Goal: Information Seeking & Learning: Learn about a topic

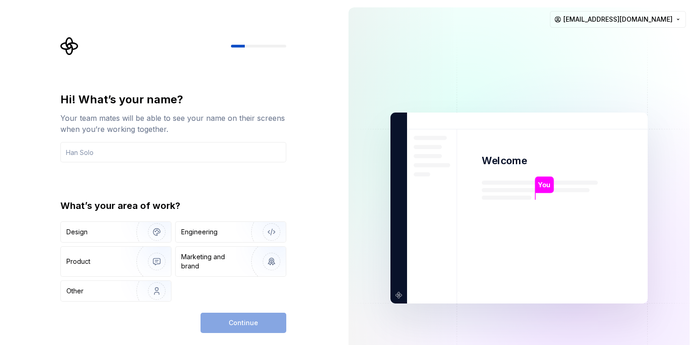
click at [647, 31] on img at bounding box center [518, 207] width 373 height 435
click at [647, 25] on html "Hi! What’s your name? Your team mates will be able to see your name on their sc…" at bounding box center [348, 172] width 697 height 345
click at [639, 43] on div "Sign out" at bounding box center [647, 39] width 88 height 9
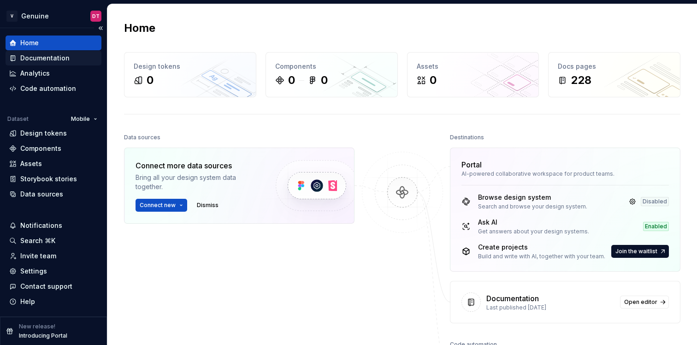
click at [55, 59] on div "Documentation" at bounding box center [44, 57] width 49 height 9
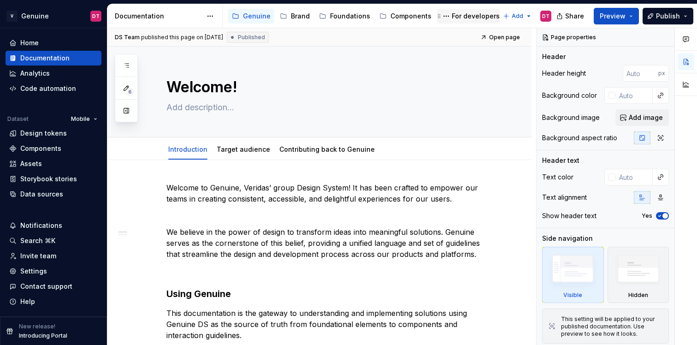
click at [460, 18] on div "For developers" at bounding box center [476, 16] width 48 height 9
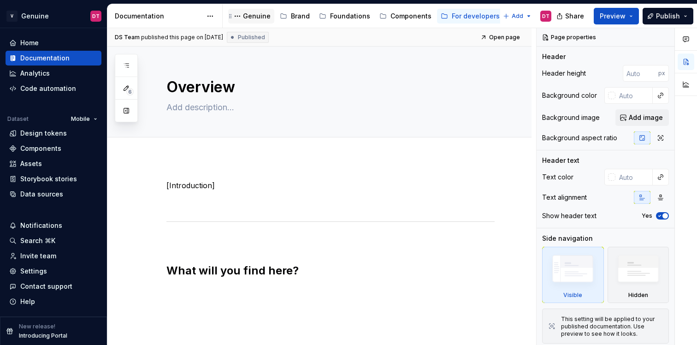
click at [255, 13] on div "Genuine" at bounding box center [257, 16] width 28 height 9
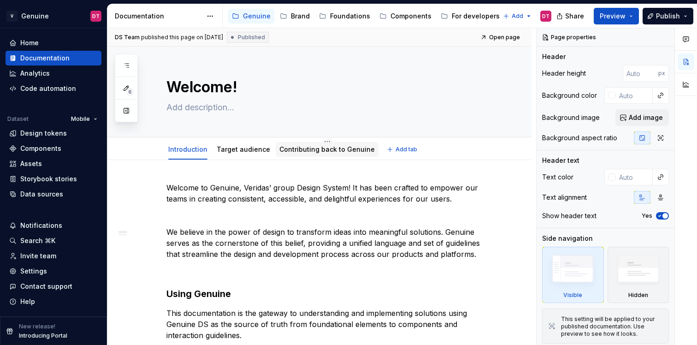
click at [296, 150] on link "Contributing back to Genuine" at bounding box center [326, 149] width 95 height 8
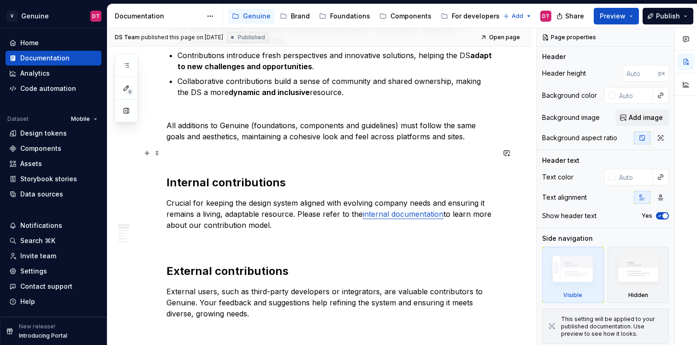
scroll to position [207, 0]
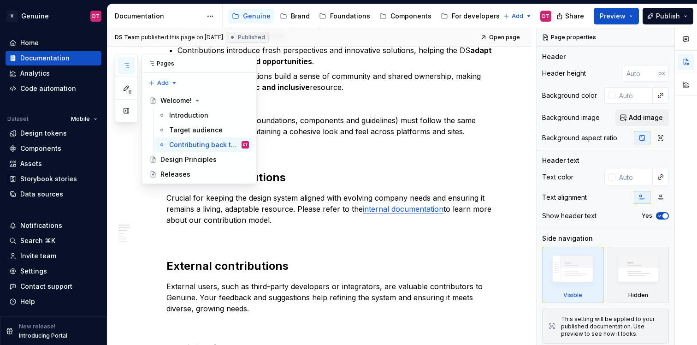
click at [131, 69] on button "button" at bounding box center [126, 65] width 17 height 17
click at [181, 172] on div "Releases" at bounding box center [175, 174] width 30 height 9
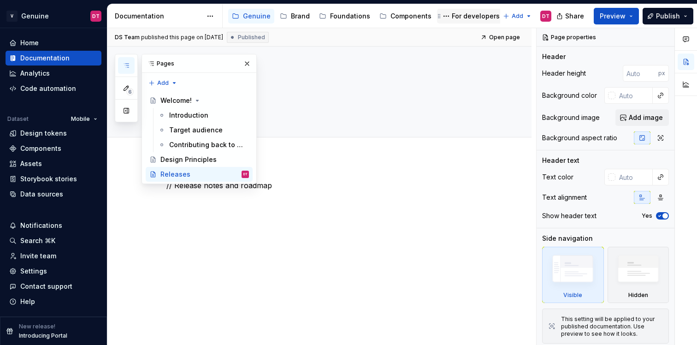
click at [475, 23] on div "For developers" at bounding box center [470, 16] width 66 height 15
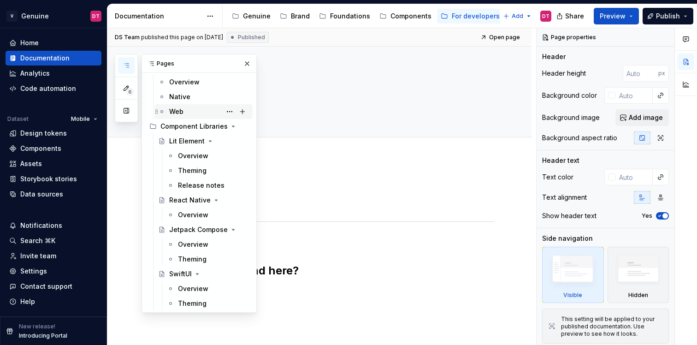
scroll to position [48, 0]
click at [194, 190] on div "Release notes" at bounding box center [213, 184] width 71 height 13
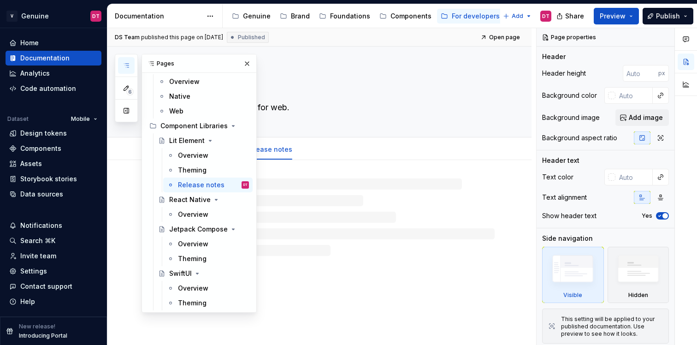
click at [335, 285] on div "Lit Element Component library built for web. Overview Theming Release notes" at bounding box center [319, 196] width 424 height 299
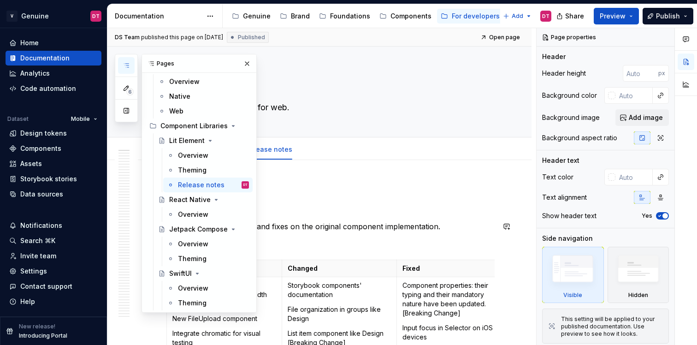
click at [337, 212] on p "Release date: [DATE]" at bounding box center [330, 209] width 328 height 11
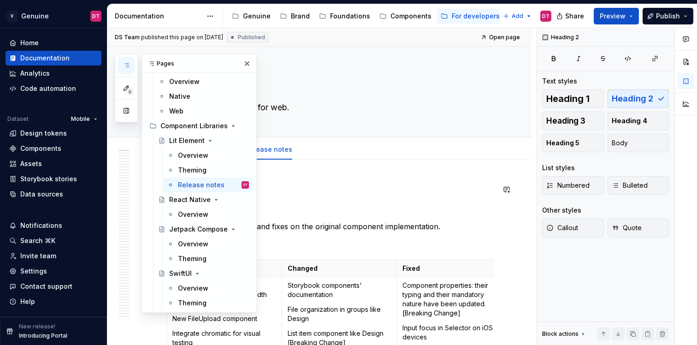
click at [305, 188] on h2 "v1.0.0" at bounding box center [330, 189] width 328 height 15
click at [247, 66] on button "button" at bounding box center [247, 63] width 13 height 13
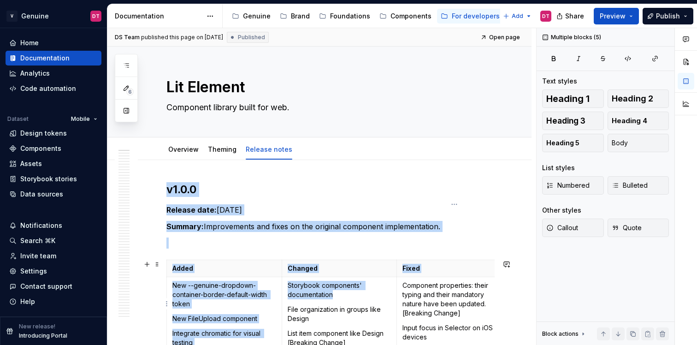
scroll to position [159, 0]
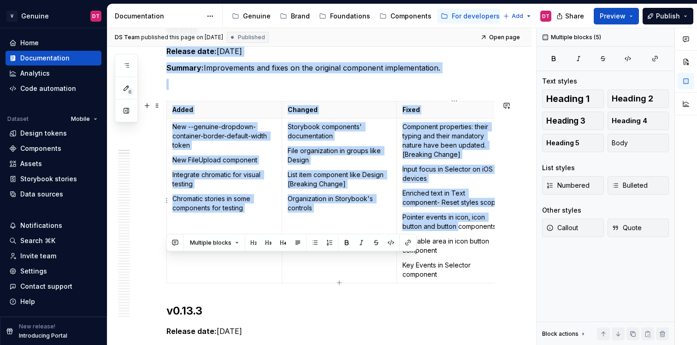
drag, startPoint x: 167, startPoint y: 189, endPoint x: 458, endPoint y: 230, distance: 293.7
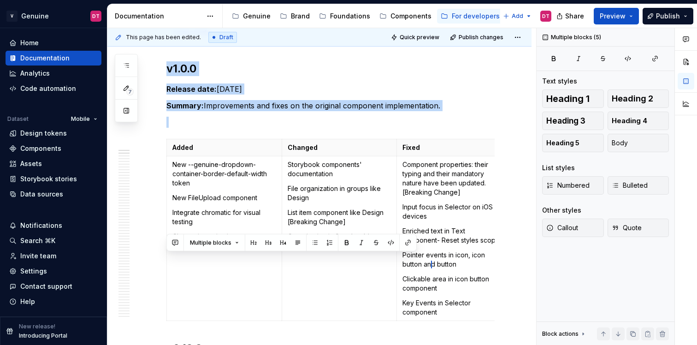
scroll to position [196, 0]
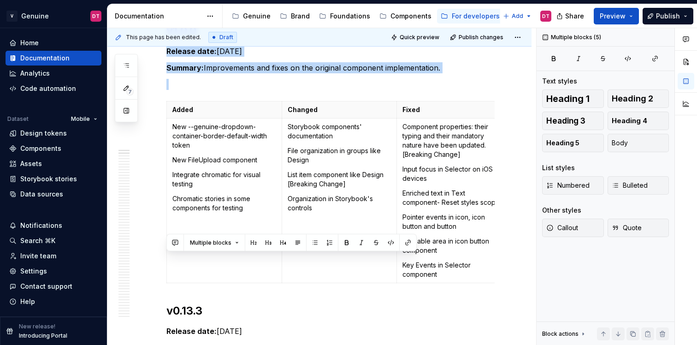
type textarea "*"
copy div "v1.0.0 Release date: [DATE] Summary: Improvements and fixes on the original com…"
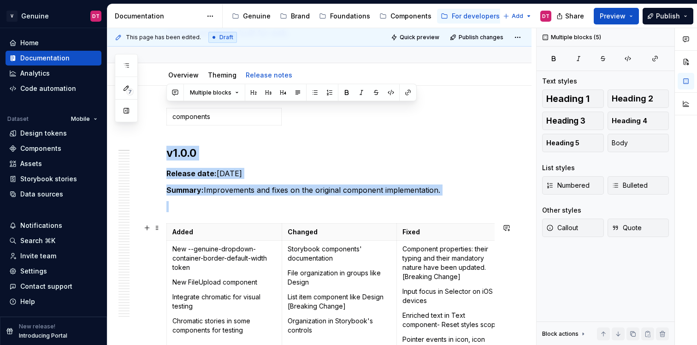
scroll to position [0, 0]
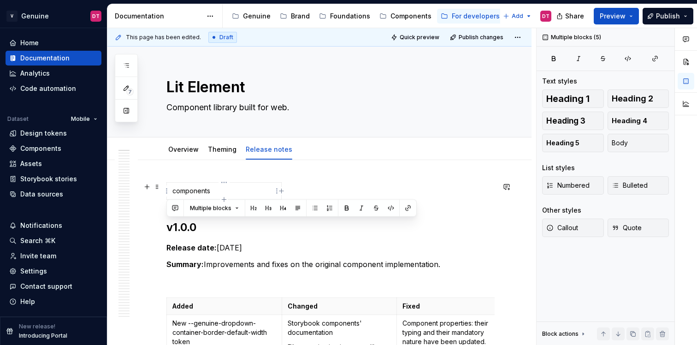
click at [254, 184] on td "components" at bounding box center [224, 190] width 115 height 17
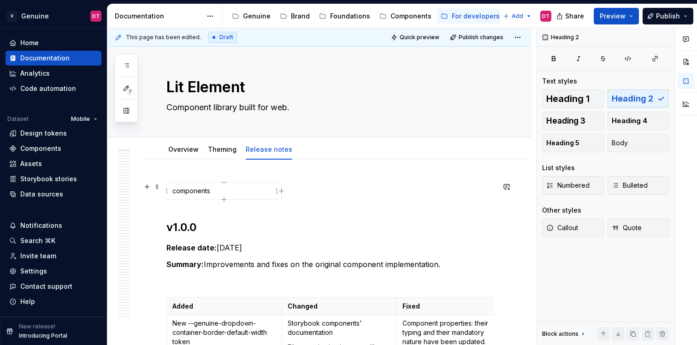
click at [183, 194] on p "components" at bounding box center [223, 190] width 103 height 9
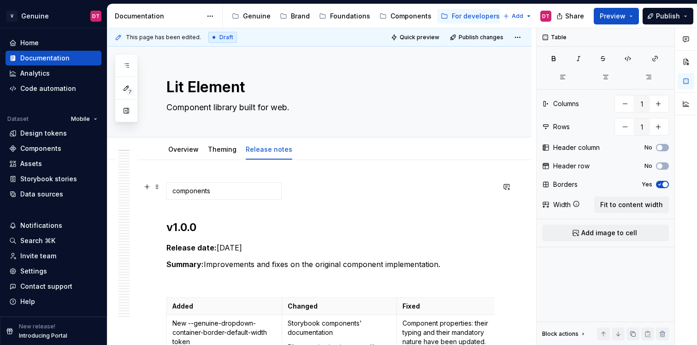
click at [183, 200] on div "components" at bounding box center [330, 192] width 328 height 21
click at [218, 189] on p "components" at bounding box center [223, 190] width 103 height 9
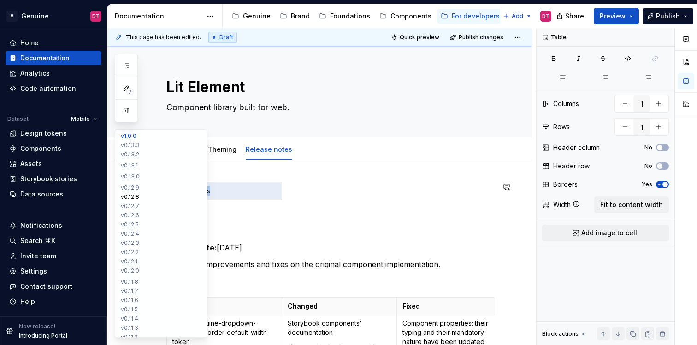
drag, startPoint x: 253, startPoint y: 189, endPoint x: 137, endPoint y: 197, distance: 115.9
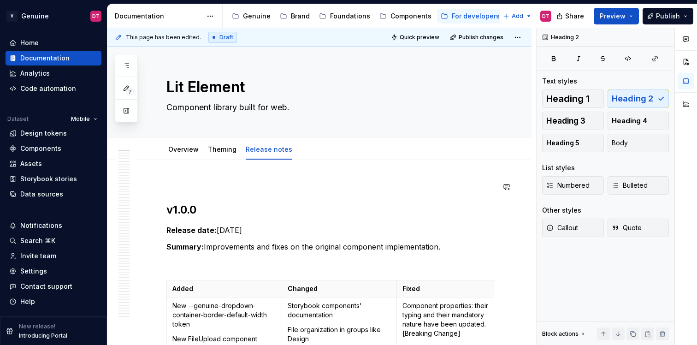
click at [202, 185] on div at bounding box center [330, 184] width 328 height 4
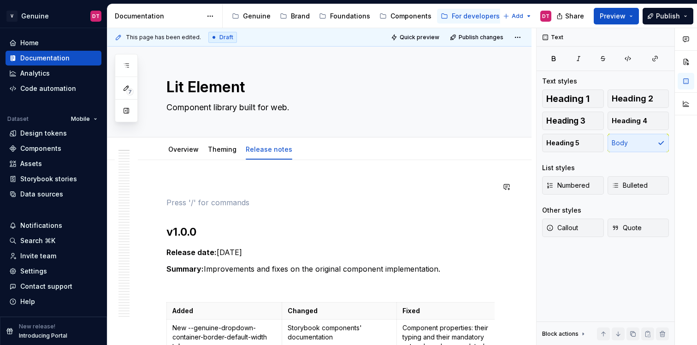
paste div
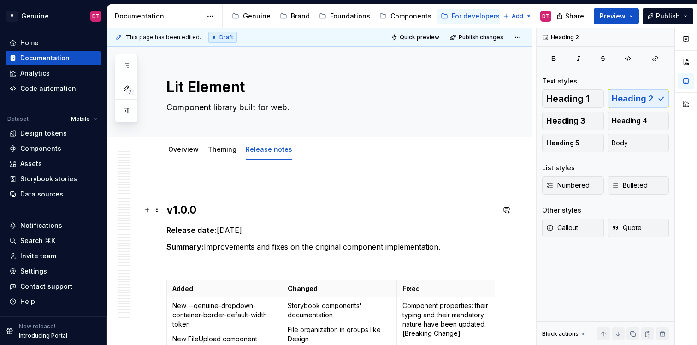
click at [202, 205] on h2 "v1.0.0" at bounding box center [330, 209] width 328 height 15
click at [218, 229] on p "Release date: [DATE]" at bounding box center [330, 229] width 328 height 11
click at [254, 229] on p "Release date: [DATE]" at bounding box center [330, 229] width 328 height 11
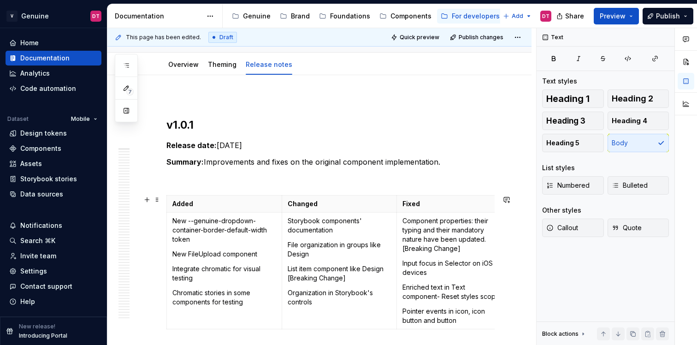
scroll to position [86, 0]
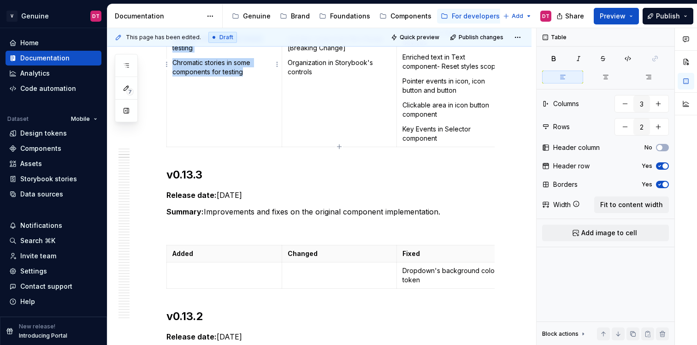
drag, startPoint x: 171, startPoint y: 219, endPoint x: 228, endPoint y: 128, distance: 107.8
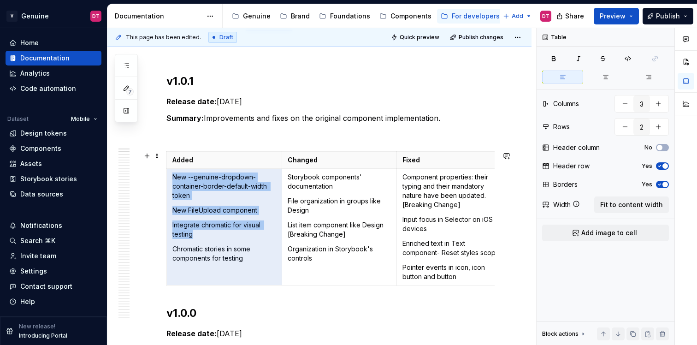
scroll to position [118, 0]
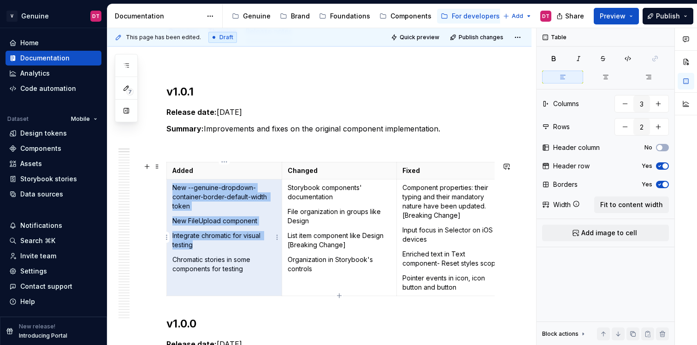
click at [246, 259] on p "Chromatic stories in some components for testing" at bounding box center [224, 264] width 104 height 18
drag, startPoint x: 246, startPoint y: 273, endPoint x: 164, endPoint y: 208, distance: 105.3
click at [256, 252] on td "New --genuine-dropdown-container-border-default-width token New FileUpload comp…" at bounding box center [224, 237] width 115 height 117
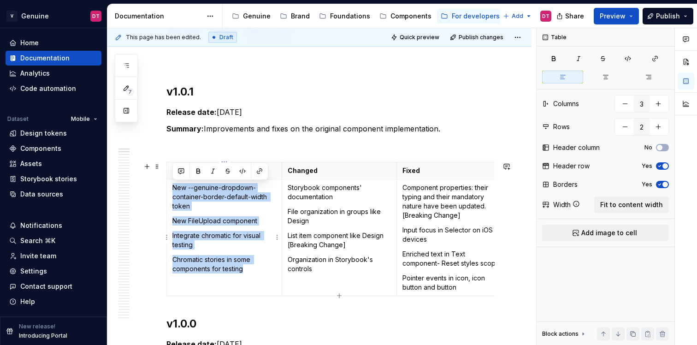
drag, startPoint x: 250, startPoint y: 267, endPoint x: 172, endPoint y: 189, distance: 110.1
click at [172, 189] on td "New --genuine-dropdown-container-border-default-width token New FileUpload comp…" at bounding box center [224, 237] width 115 height 117
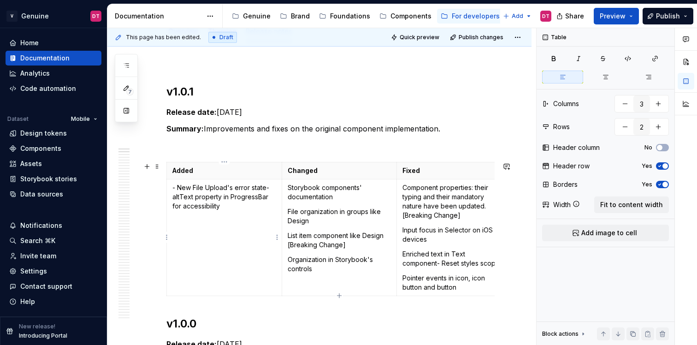
click at [267, 187] on p "- New File Upload's error state - altText property in ProgressBar for accessibi…" at bounding box center [224, 197] width 104 height 28
click at [176, 188] on p "- New File Upload's error state" at bounding box center [224, 187] width 104 height 9
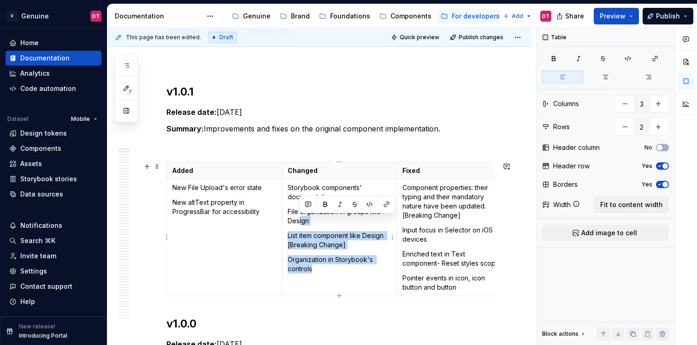
drag, startPoint x: 320, startPoint y: 267, endPoint x: 299, endPoint y: 215, distance: 56.0
click at [299, 216] on td "Storybook components' documentation File organization in groups like Design Lis…" at bounding box center [339, 237] width 115 height 117
click at [325, 266] on p "Organization in Storybook's controls" at bounding box center [340, 264] width 104 height 18
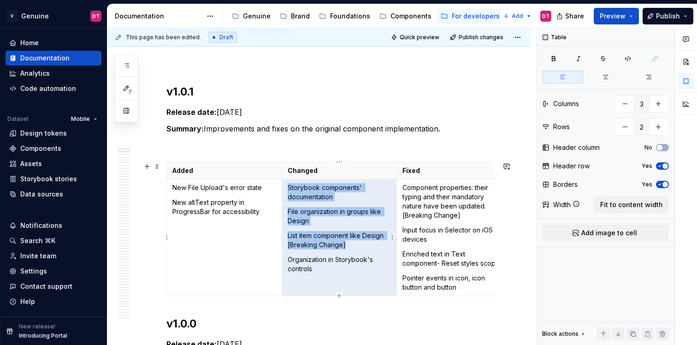
drag, startPoint x: 319, startPoint y: 267, endPoint x: 287, endPoint y: 189, distance: 84.5
click at [287, 189] on td "Storybook components' documentation File organization in groups like Design Lis…" at bounding box center [339, 237] width 115 height 117
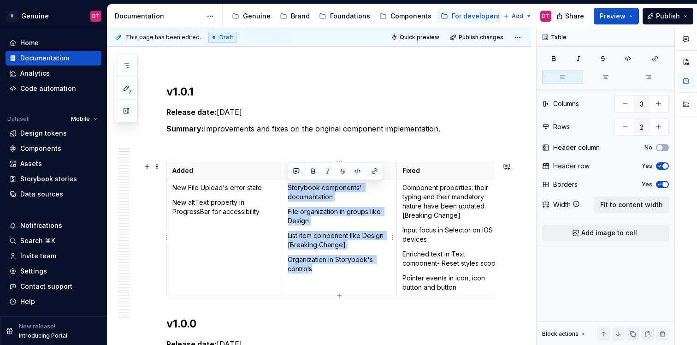
drag, startPoint x: 287, startPoint y: 188, endPoint x: 317, endPoint y: 268, distance: 85.8
click at [317, 268] on td "Storybook components' documentation File organization in groups like Design Lis…" at bounding box center [339, 237] width 115 height 117
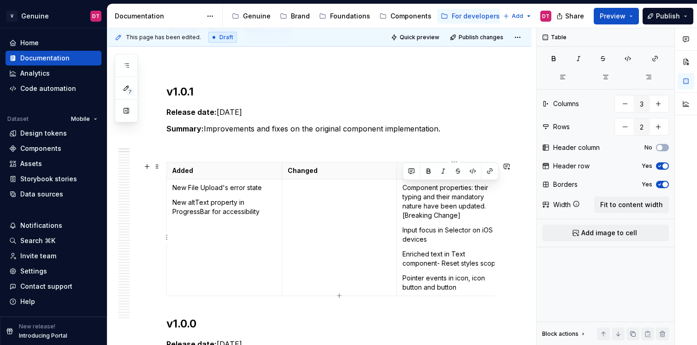
drag, startPoint x: 403, startPoint y: 187, endPoint x: 462, endPoint y: 286, distance: 115.5
click at [462, 286] on td "Component properties: their typing and their mandatory nature have been updated…" at bounding box center [454, 237] width 115 height 117
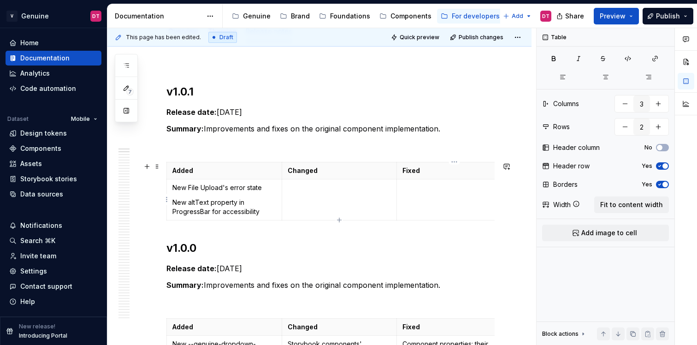
click at [412, 189] on p at bounding box center [454, 187] width 104 height 9
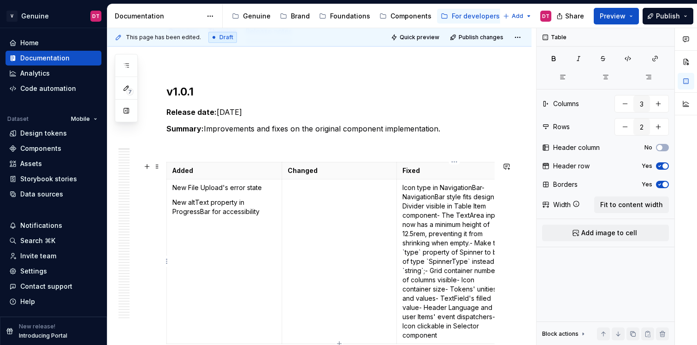
click at [486, 187] on p "Icon type in NavigationBar - NavigationBar style fits design - Divider visible …" at bounding box center [454, 261] width 104 height 157
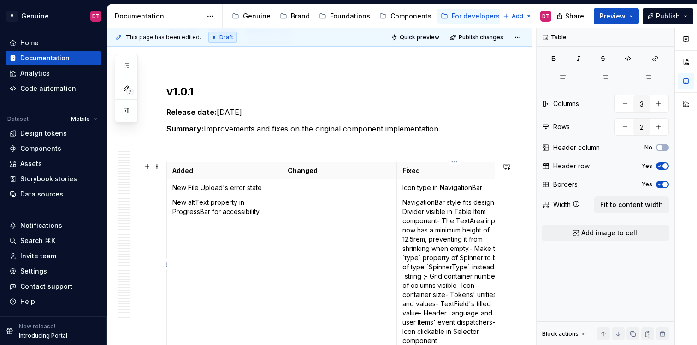
click at [499, 200] on p "NavigationBar style fits design- Divider visible in Table Item component- The T…" at bounding box center [454, 271] width 104 height 147
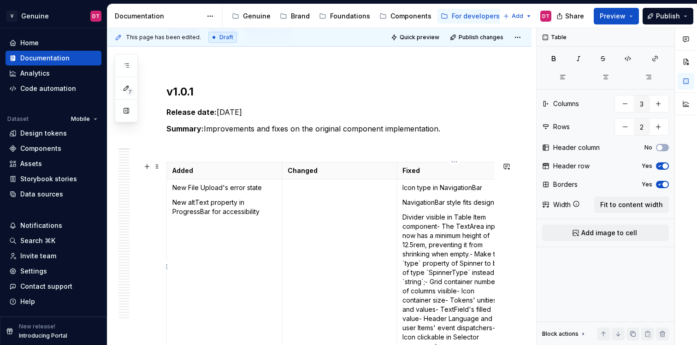
click at [441, 224] on p "Divider visible in Table Item component- The TextArea input now has a minimum h…" at bounding box center [454, 281] width 104 height 138
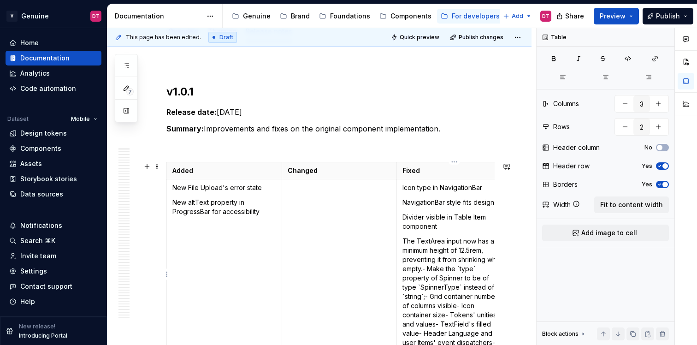
click at [445, 268] on p "The TextArea input now has a minimum height of 12.5rem, preventing it from shri…" at bounding box center [454, 300] width 104 height 129
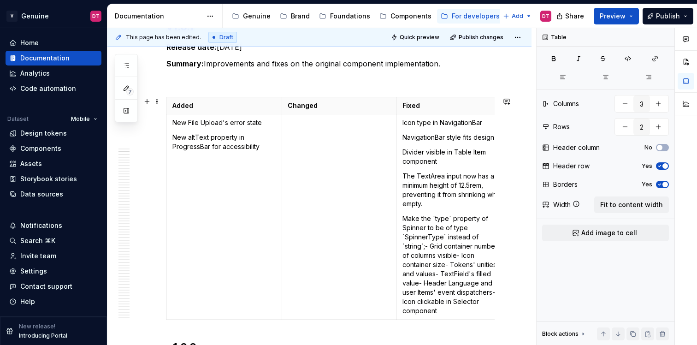
scroll to position [201, 0]
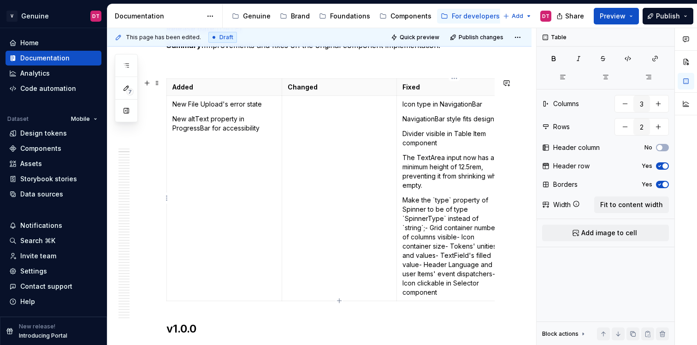
click at [430, 229] on p "Make the `type` property of Spinner to be of type `SpinnerType` instead of `str…" at bounding box center [454, 245] width 104 height 101
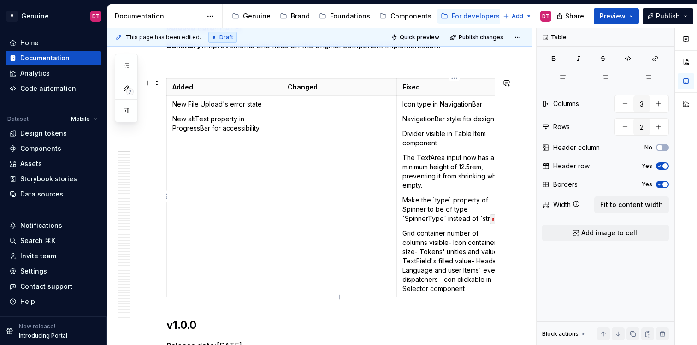
click at [495, 220] on code "ng`;" at bounding box center [498, 219] width 16 height 10
click at [492, 214] on code "ng`;" at bounding box center [498, 219] width 16 height 10
click at [445, 217] on p "Make the `type` property of Spinner to be of type `SpinnerType` in" at bounding box center [454, 209] width 104 height 28
click at [458, 221] on p "Make the `type` property of Spinner to be of type SpinnerType in" at bounding box center [454, 209] width 104 height 28
click at [454, 242] on p "Grid container number of columns visible- Icon container size- Tokens' unities …" at bounding box center [454, 261] width 104 height 65
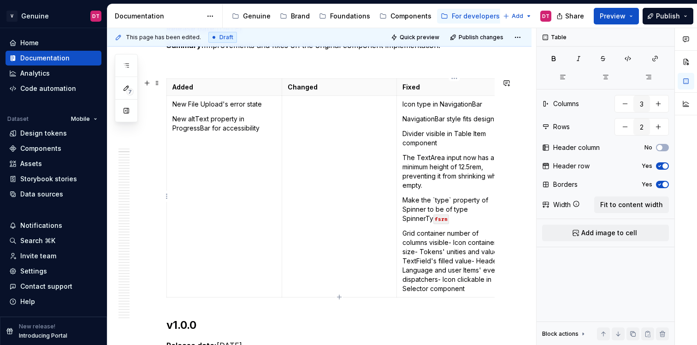
click at [474, 225] on td "Icon type in NavigationBar NavigationBar style fits design Divider visible in T…" at bounding box center [454, 196] width 115 height 201
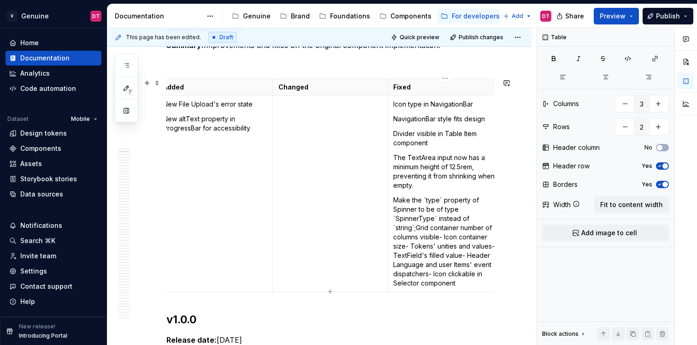
click at [414, 225] on p "Make the `type` property of Spinner to be of type `SpinnerType` instead of `str…" at bounding box center [445, 241] width 104 height 92
click at [398, 218] on p "Make the `type` property of Spinner to be of type `SpinnerType` instead of stri…" at bounding box center [445, 241] width 104 height 92
click at [435, 220] on p "Make the `type` property of Spinner to be of type SpinnerType` instead of strin…" at bounding box center [445, 241] width 104 height 92
click at [412, 226] on p "Make the `type` property of Spinner to be of type SpinnerType instead of string…" at bounding box center [445, 241] width 104 height 92
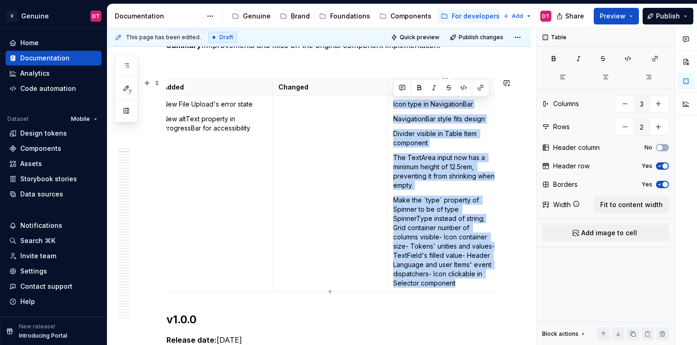
drag, startPoint x: 393, startPoint y: 106, endPoint x: 474, endPoint y: 284, distance: 195.7
click at [474, 284] on td "Icon type in NavigationBar NavigationBar style fits design Divider visible in T…" at bounding box center [445, 194] width 115 height 196
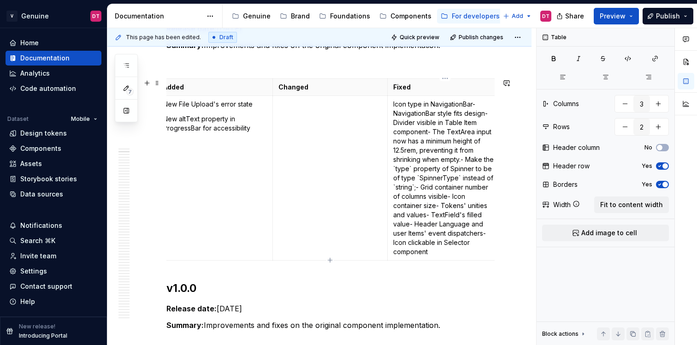
click at [476, 102] on p "Icon type in NavigationBar - NavigationBar style fits design - Divider visible …" at bounding box center [445, 178] width 104 height 157
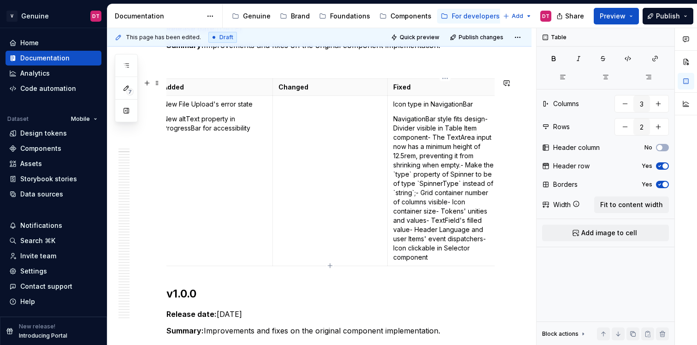
click at [491, 116] on p "NavigationBar style fits design- Divider visible in Table Item component- The T…" at bounding box center [445, 187] width 104 height 147
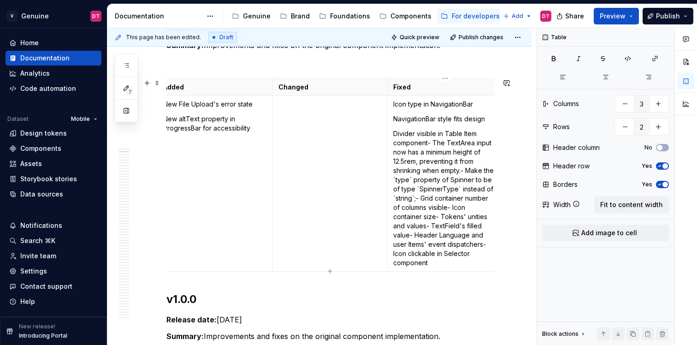
click at [432, 142] on p "Divider visible in Table Item component- The TextArea input now has a minimum h…" at bounding box center [445, 198] width 104 height 138
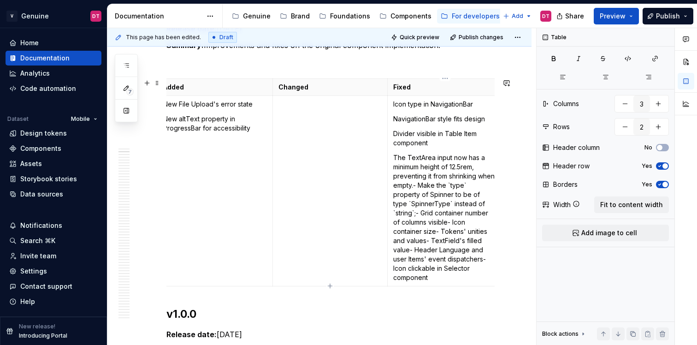
click at [436, 188] on p "The TextArea input now has a minimum height of 12.5rem, preventing it from shri…" at bounding box center [445, 217] width 104 height 129
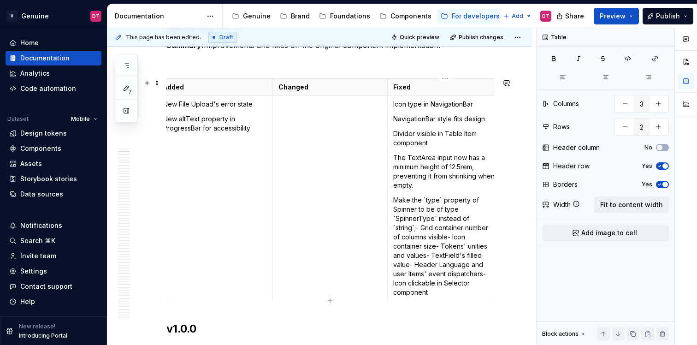
click at [421, 228] on p "Make the `type` property of Spinner to be of type `SpinnerType` instead of `str…" at bounding box center [445, 245] width 104 height 101
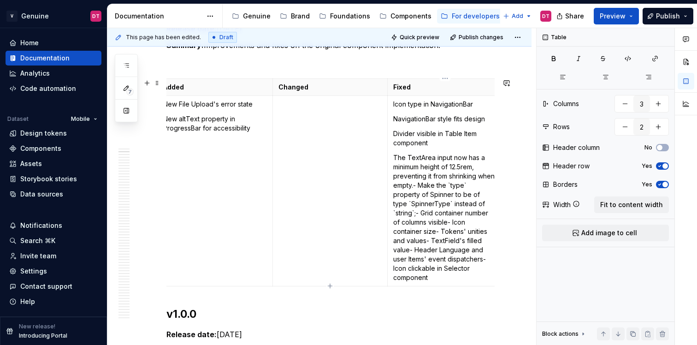
click at [437, 186] on p "The TextArea input now has a minimum height of 12.5rem, preventing it from shri…" at bounding box center [445, 217] width 104 height 129
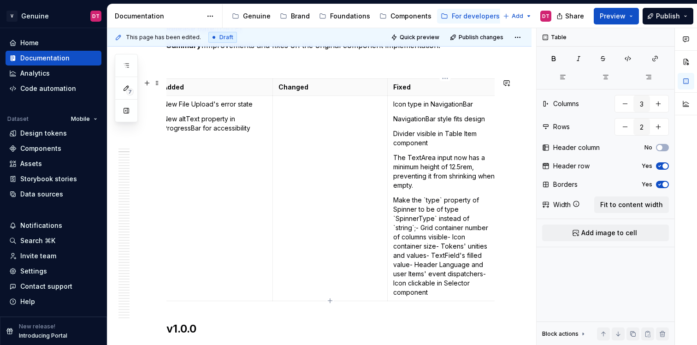
click at [416, 227] on p "Make the `type` property of Spinner to be of type `SpinnerType` instead of `str…" at bounding box center [445, 245] width 104 height 101
click at [422, 227] on p "Make the `type` property of Spinner to be of type `SpinnerType` instead of `st …" at bounding box center [445, 245] width 104 height 101
click at [443, 240] on p "Make the `type` property of Spinner to be of type `SpinnerType` instead of `st …" at bounding box center [445, 245] width 104 height 101
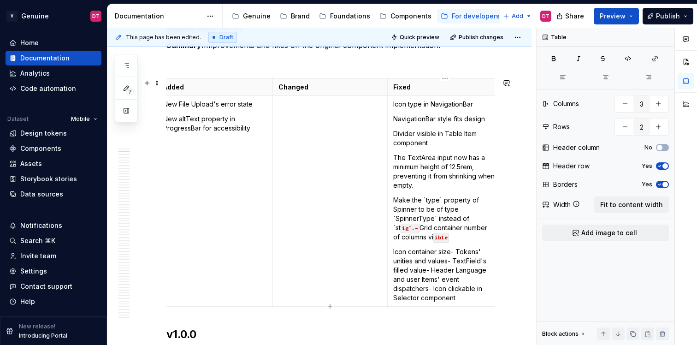
click at [455, 252] on p "Icon container size- Tokens' unities and values- TextField's filled value- Head…" at bounding box center [445, 274] width 104 height 55
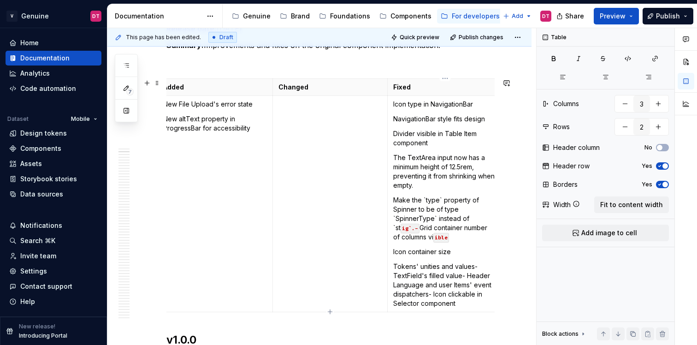
click at [465, 277] on p "Tokens' unities and values- TextField's filled value- Header Language and user …" at bounding box center [445, 285] width 104 height 46
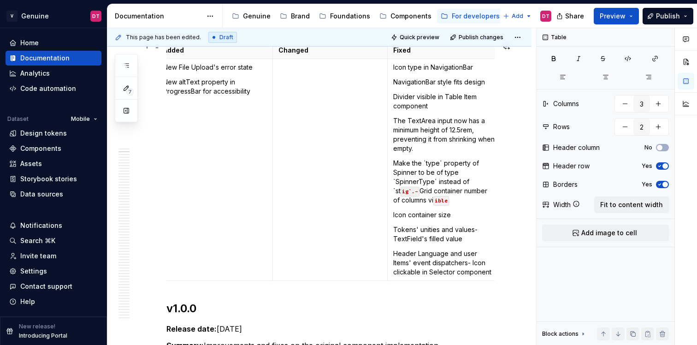
scroll to position [240, 0]
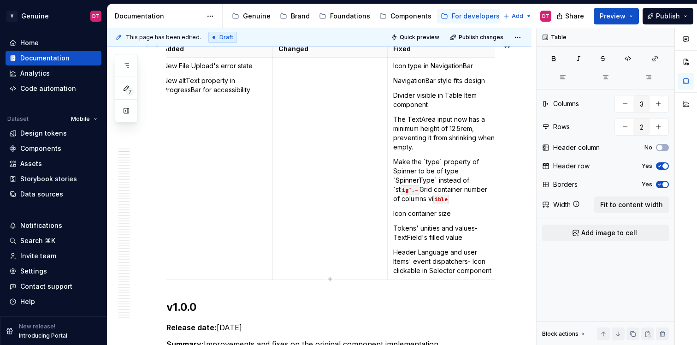
click at [474, 260] on p "Header Language and user Items' event dispatchers- Icon clickable in Selector c…" at bounding box center [445, 261] width 104 height 28
click at [470, 260] on p "Header Language and user Items' event dispatchers- Icon clickable in Selector c…" at bounding box center [445, 261] width 104 height 28
click at [473, 260] on p "Header Language and user Items' event dispatchers- Icon clickable in Selector c…" at bounding box center [445, 261] width 104 height 28
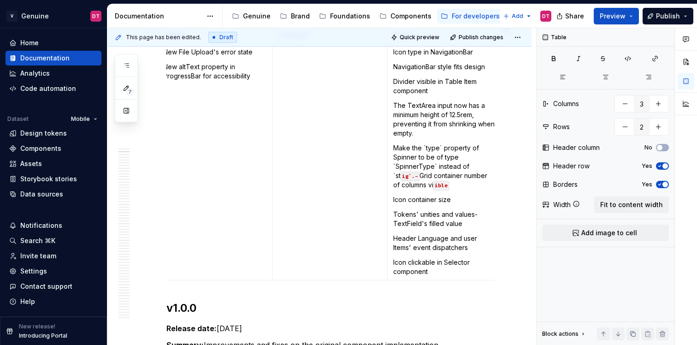
scroll to position [259, 0]
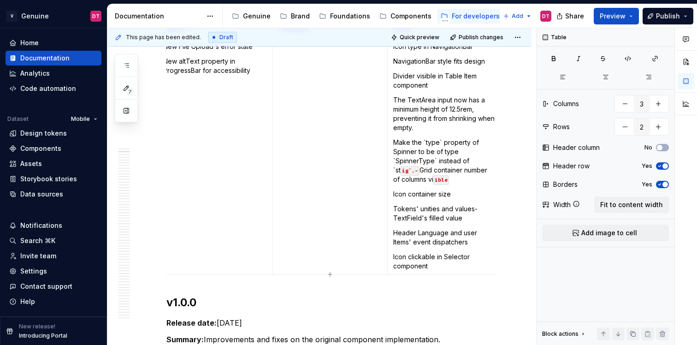
click at [433, 182] on code "ible" at bounding box center [441, 180] width 16 height 10
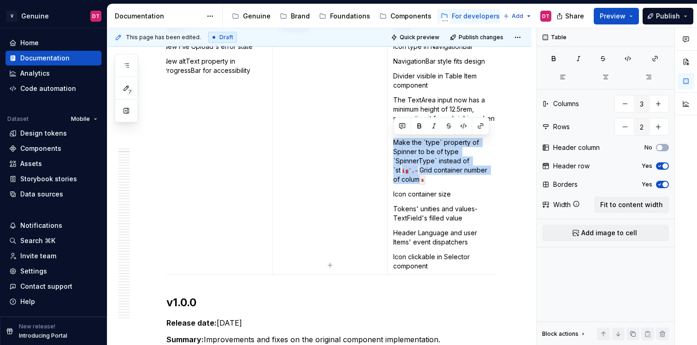
scroll to position [0, 13]
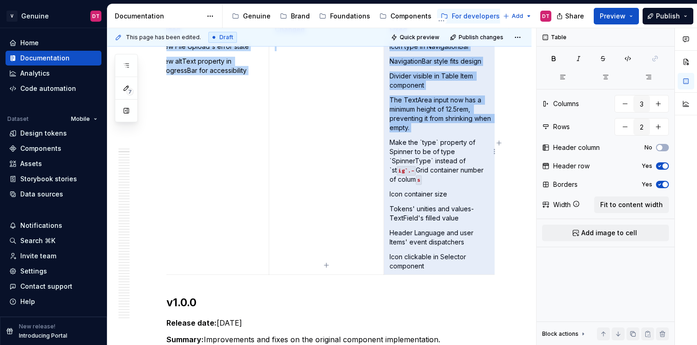
drag, startPoint x: 394, startPoint y: 141, endPoint x: 499, endPoint y: 172, distance: 110.1
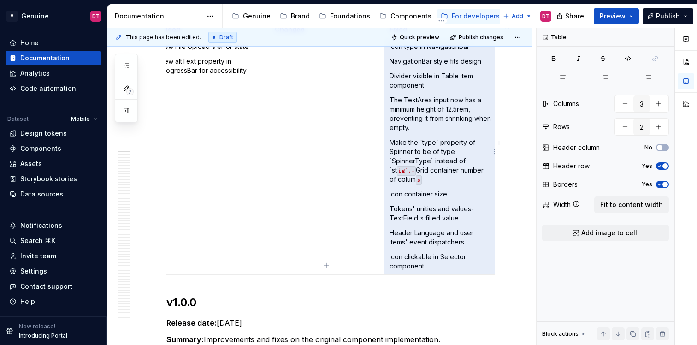
click at [397, 143] on p "Make the `type` property of Spinner to be of type `SpinnerType` instead of `st …" at bounding box center [441, 161] width 104 height 46
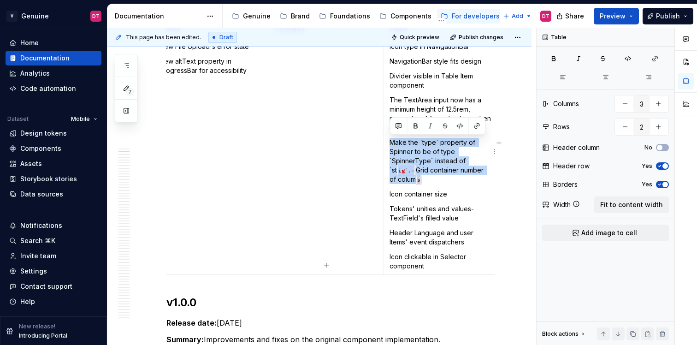
drag, startPoint x: 389, startPoint y: 140, endPoint x: 492, endPoint y: 168, distance: 106.5
click at [492, 168] on td "Icon type in NavigationBar NavigationBar style fits design Divider visible in T…" at bounding box center [441, 156] width 115 height 236
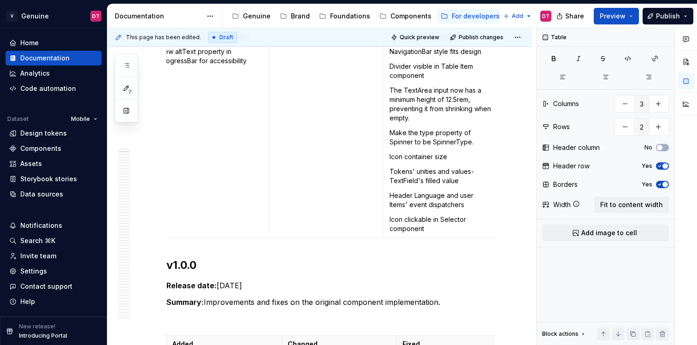
scroll to position [259, 0]
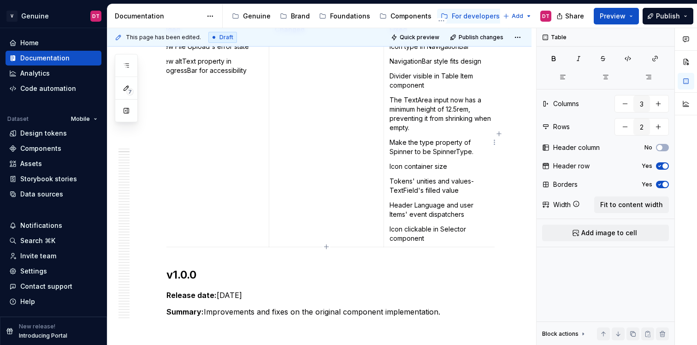
click at [415, 149] on p "Make the type property of Spinner to be SpinnerType." at bounding box center [441, 147] width 104 height 18
click at [431, 152] on p "Make the type property of Spinner to be SpinnerType." at bounding box center [441, 147] width 104 height 18
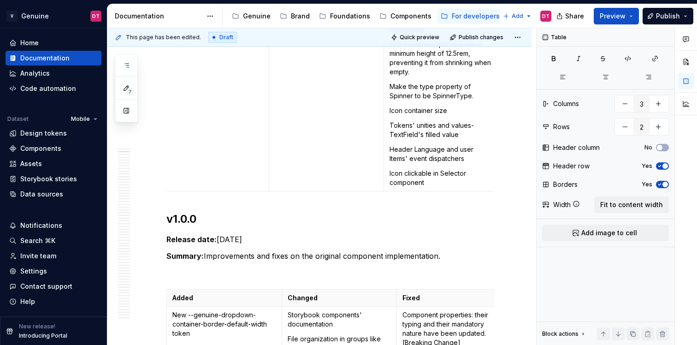
scroll to position [306, 0]
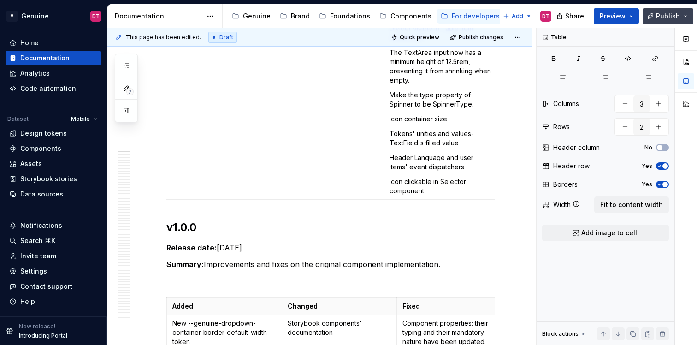
click at [688, 12] on button "Publish" at bounding box center [667, 16] width 51 height 17
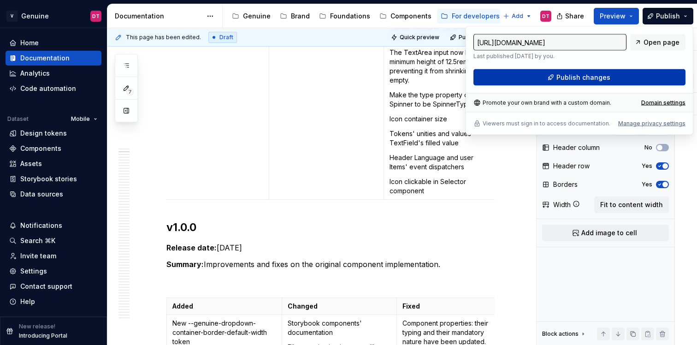
click at [573, 77] on span "Publish changes" at bounding box center [583, 77] width 54 height 9
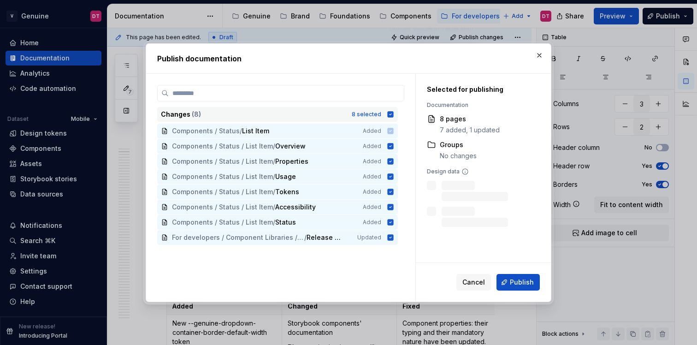
click at [393, 112] on icon at bounding box center [391, 114] width 6 height 6
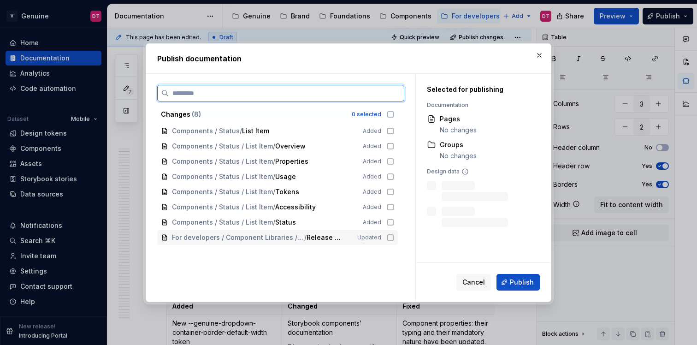
click at [394, 235] on icon at bounding box center [390, 237] width 7 height 7
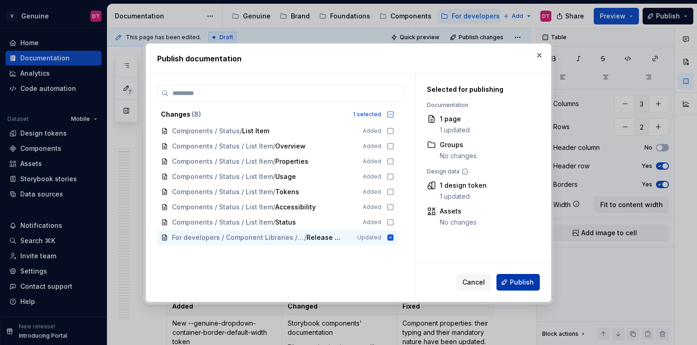
click at [511, 283] on button "Publish" at bounding box center [517, 282] width 43 height 17
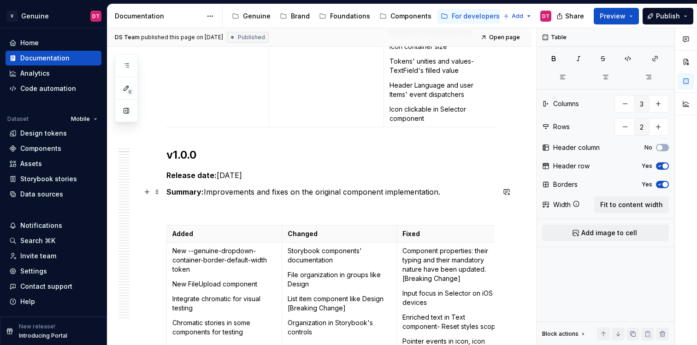
scroll to position [388, 0]
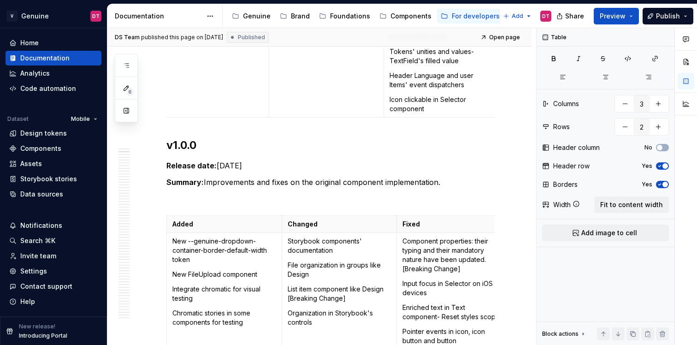
type textarea "*"
